Goal: Transaction & Acquisition: Obtain resource

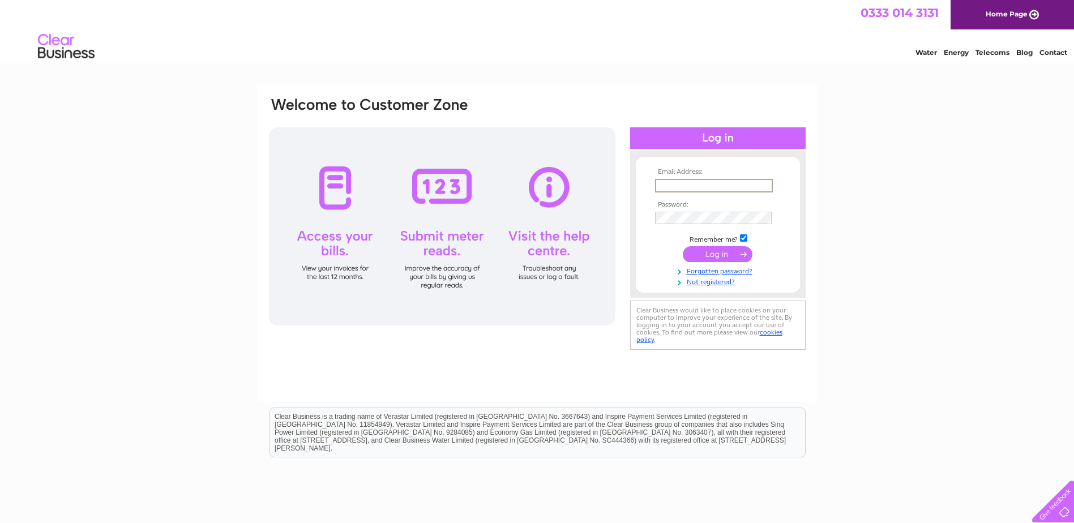
click at [679, 189] on input "text" at bounding box center [714, 186] width 118 height 14
paste input "dani@thepickstockgroup.com"
type input "dani@thepickstockgroup.com"
click at [717, 249] on input "submit" at bounding box center [718, 253] width 70 height 16
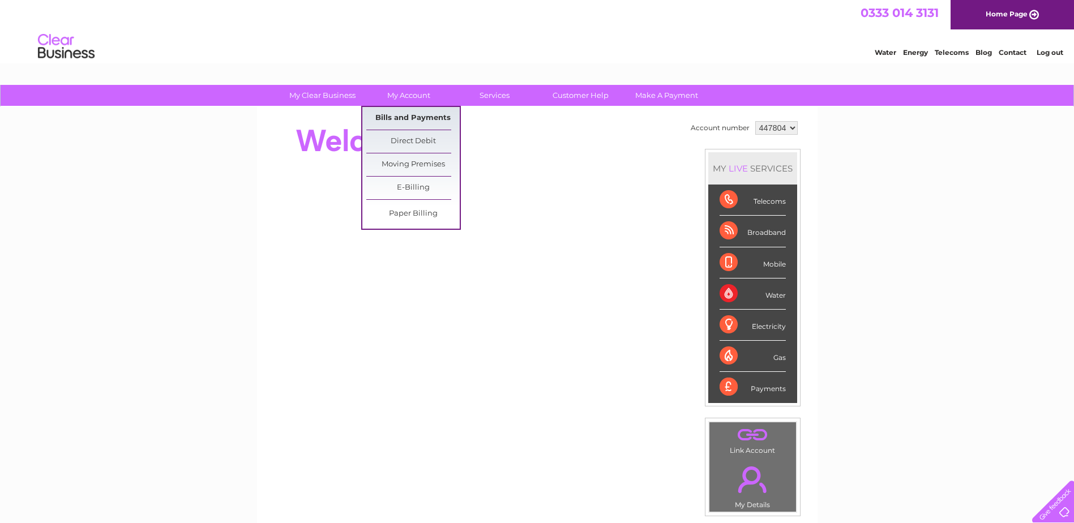
click at [391, 125] on link "Bills and Payments" at bounding box center [412, 118] width 93 height 23
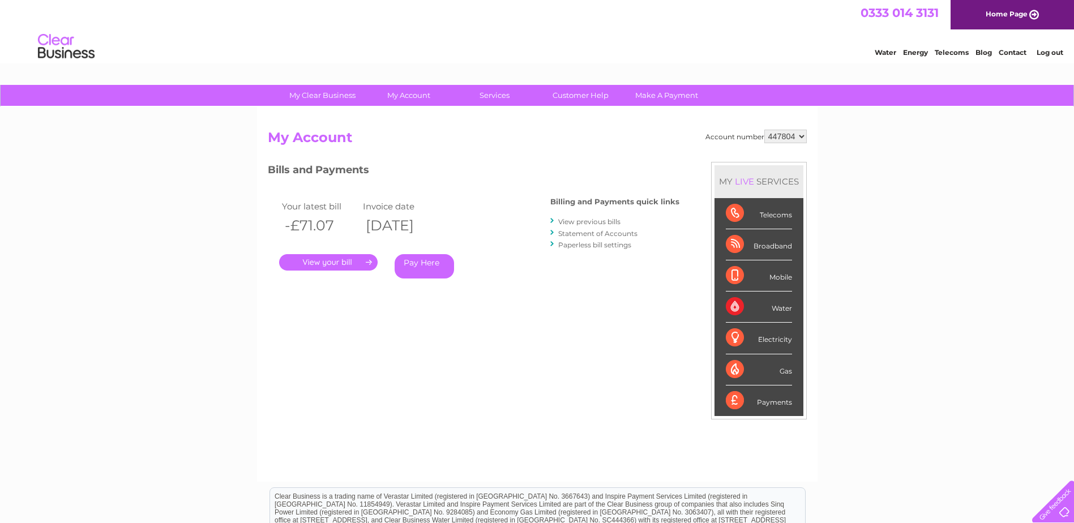
click at [340, 258] on link "." at bounding box center [328, 262] width 99 height 16
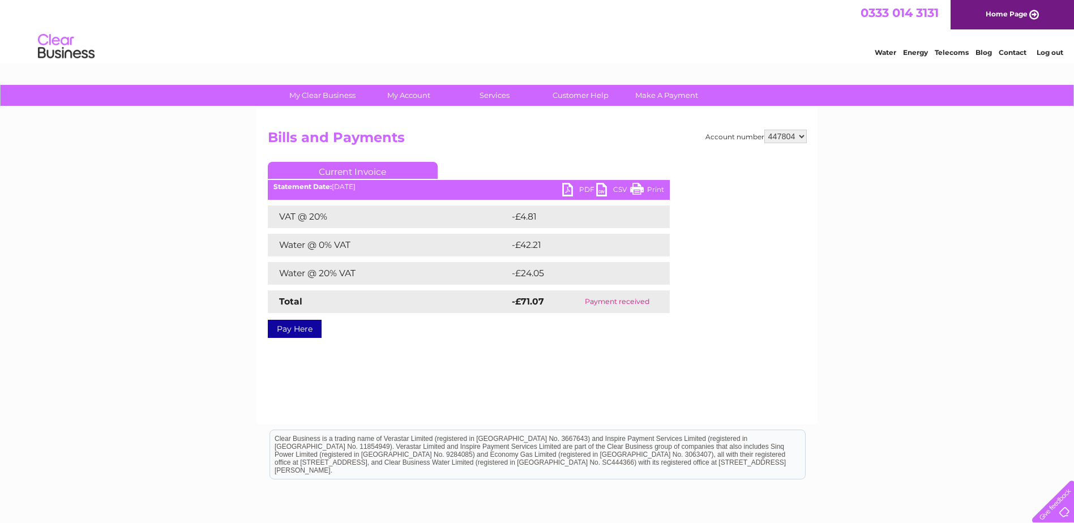
click at [804, 135] on select "447804" at bounding box center [786, 137] width 42 height 14
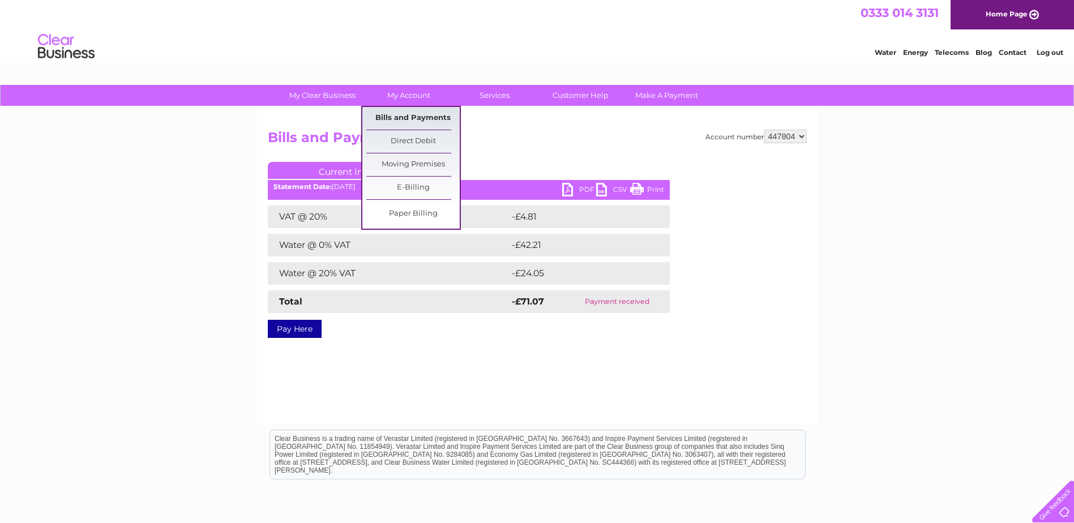
click at [413, 118] on link "Bills and Payments" at bounding box center [412, 118] width 93 height 23
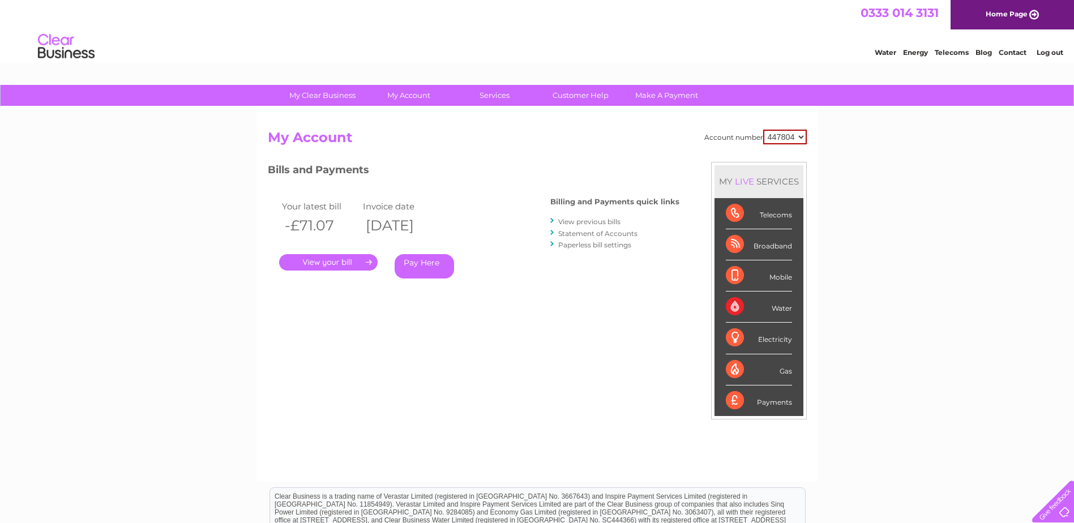
click at [795, 135] on select "447804" at bounding box center [785, 137] width 44 height 15
click at [591, 220] on link "View previous bills" at bounding box center [589, 221] width 62 height 8
click at [587, 231] on link "Statement of Accounts" at bounding box center [597, 233] width 79 height 8
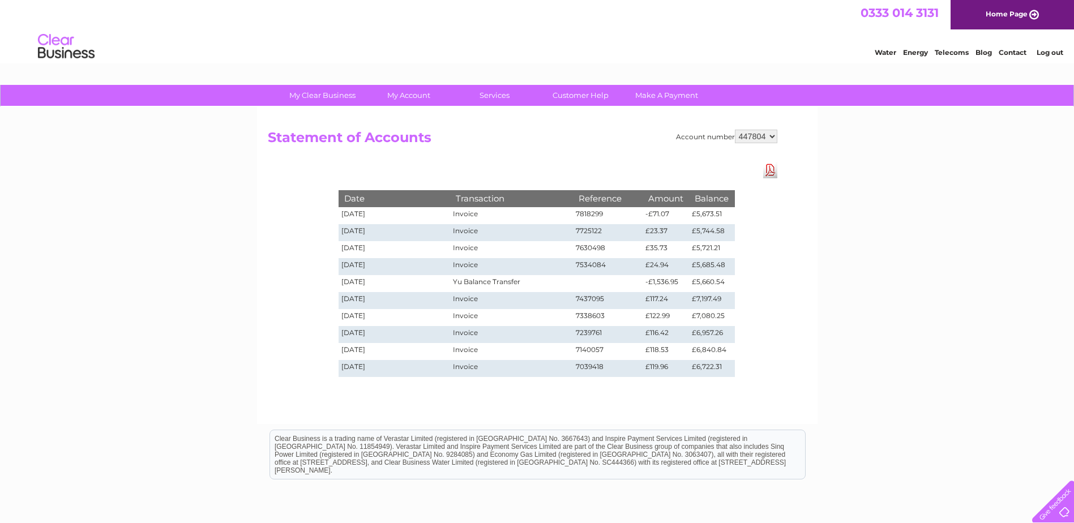
click at [774, 136] on select "447804" at bounding box center [756, 137] width 42 height 14
click at [511, 297] on td "Invoice" at bounding box center [511, 300] width 122 height 17
click at [518, 377] on div "Date Transaction Reference Amount Balance 10/06/2025 Invoice 7818299 -£71.07 £5…" at bounding box center [536, 272] width 453 height 220
click at [775, 168] on link "Download Pdf" at bounding box center [770, 170] width 14 height 16
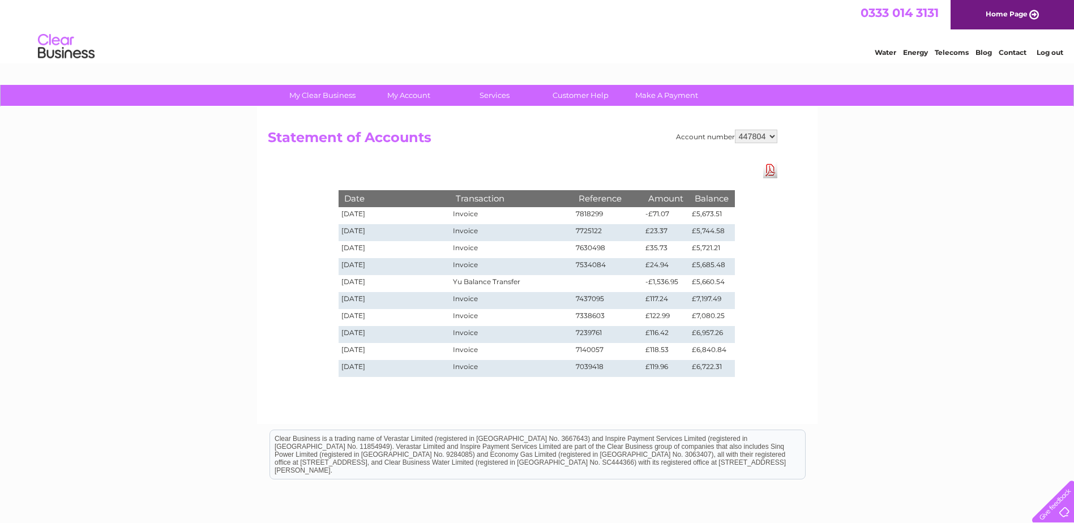
click at [340, 212] on td "10/06/2025" at bounding box center [395, 215] width 112 height 17
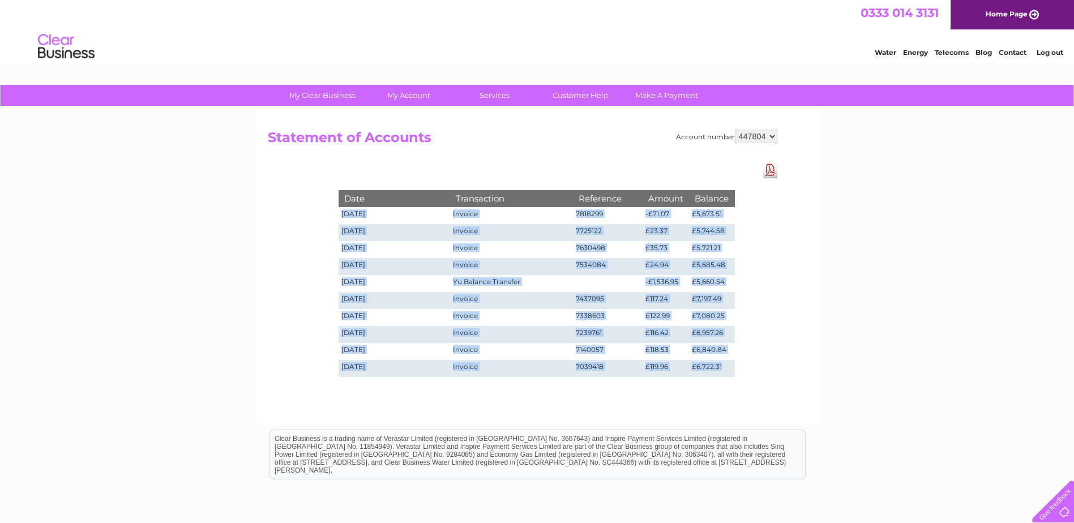
drag, startPoint x: 342, startPoint y: 214, endPoint x: 723, endPoint y: 370, distance: 412.0
click at [723, 370] on tbody "Date Transaction Reference Amount Balance 10/06/2025 Invoice 7818299 -£71.07 £5…" at bounding box center [537, 283] width 396 height 186
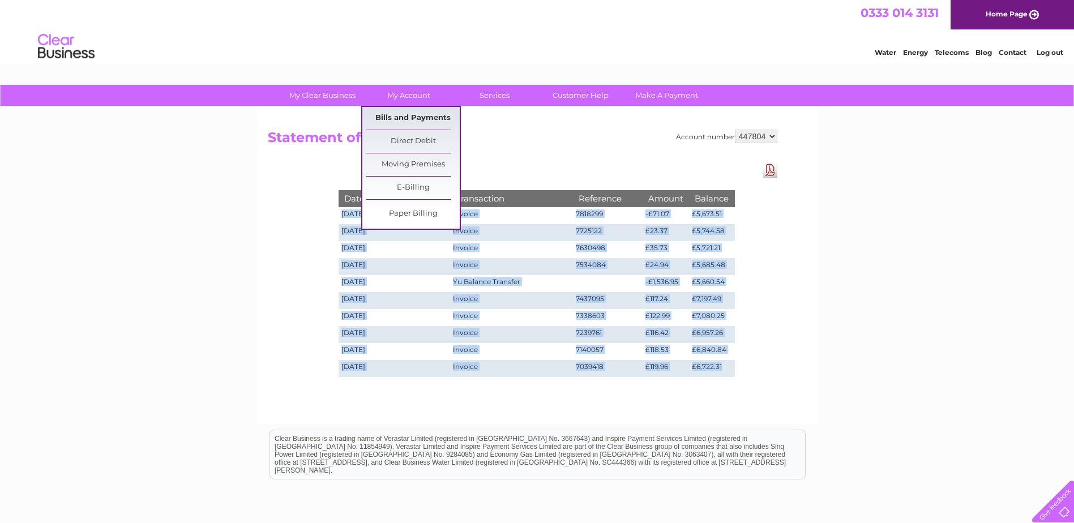
click at [413, 119] on link "Bills and Payments" at bounding box center [412, 118] width 93 height 23
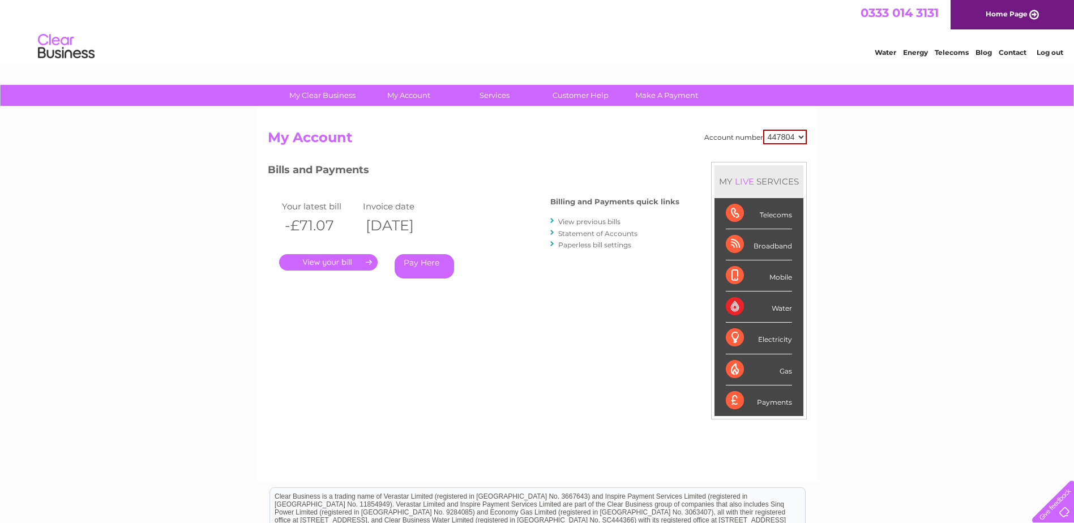
click at [571, 220] on link "View previous bills" at bounding box center [589, 221] width 62 height 8
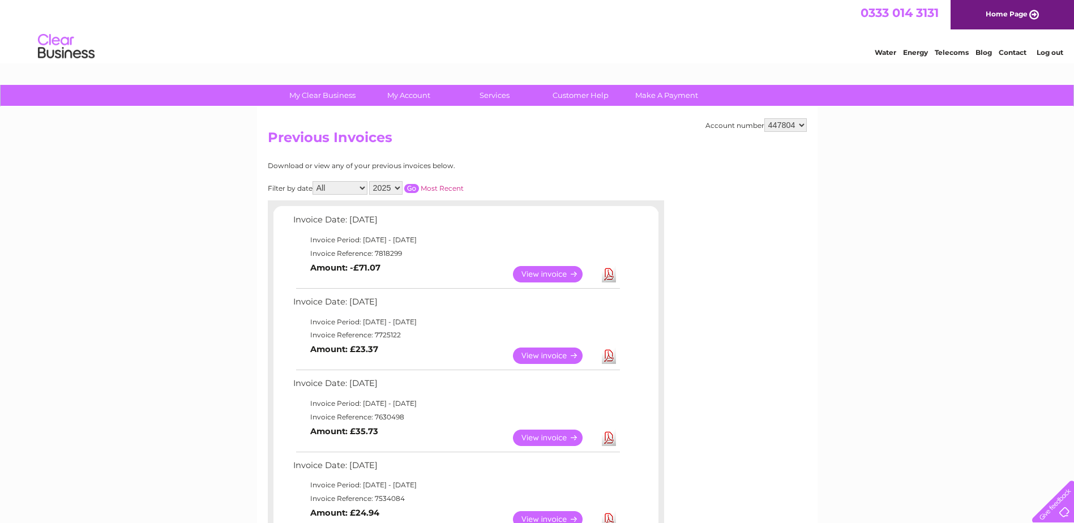
click at [396, 187] on select "2025 2024 2023 2022" at bounding box center [385, 188] width 33 height 14
select select "2022"
click at [370, 181] on select "2025 2024 2023 2022" at bounding box center [385, 188] width 33 height 14
click at [413, 189] on input "button" at bounding box center [411, 188] width 15 height 9
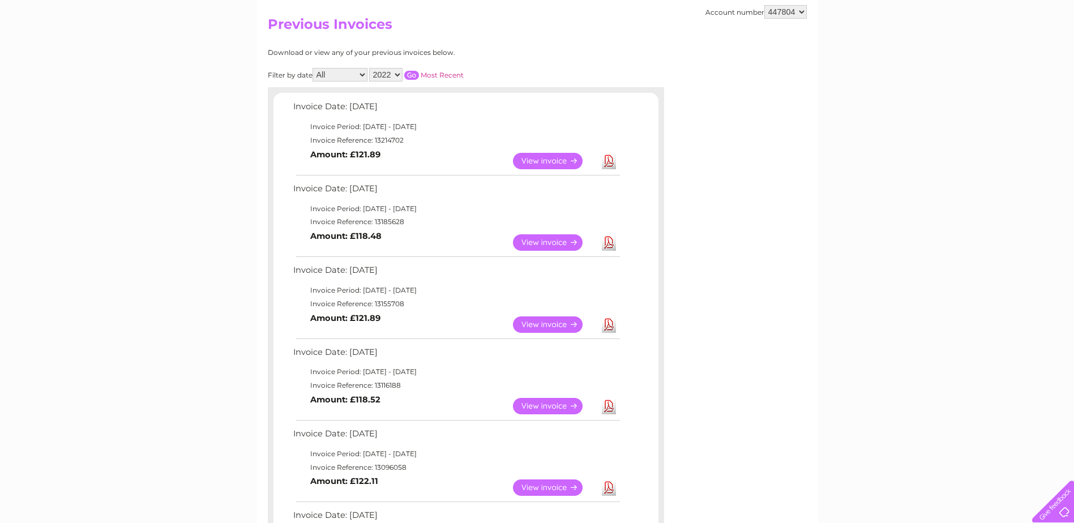
scroll to position [396, 0]
